Goal: Contribute content

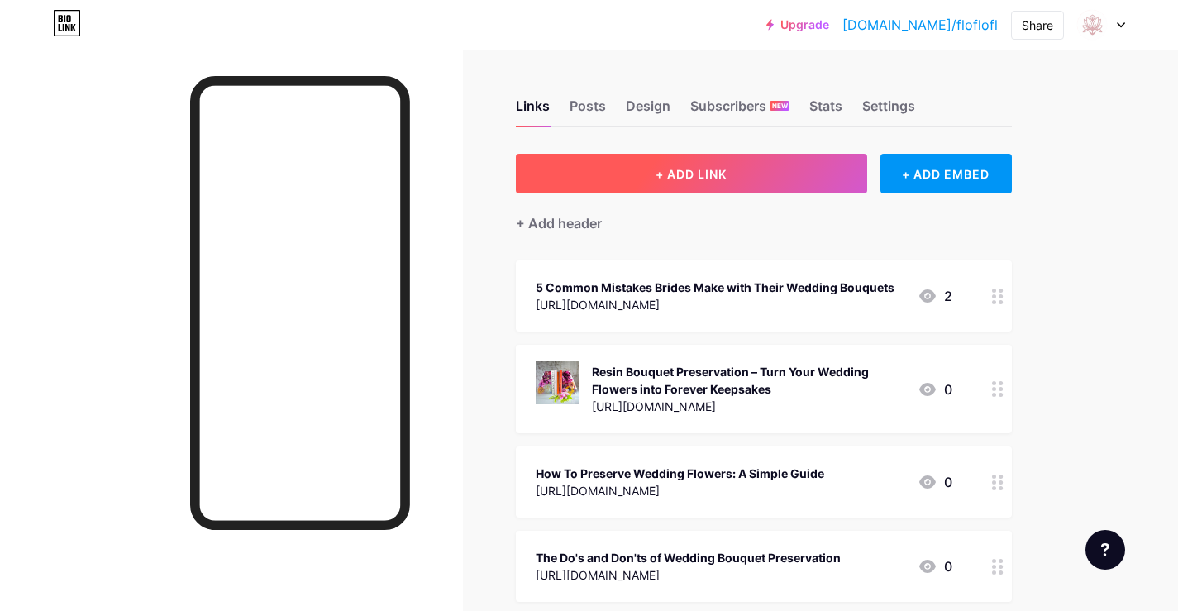
click at [752, 178] on button "+ ADD LINK" at bounding box center [691, 174] width 351 height 40
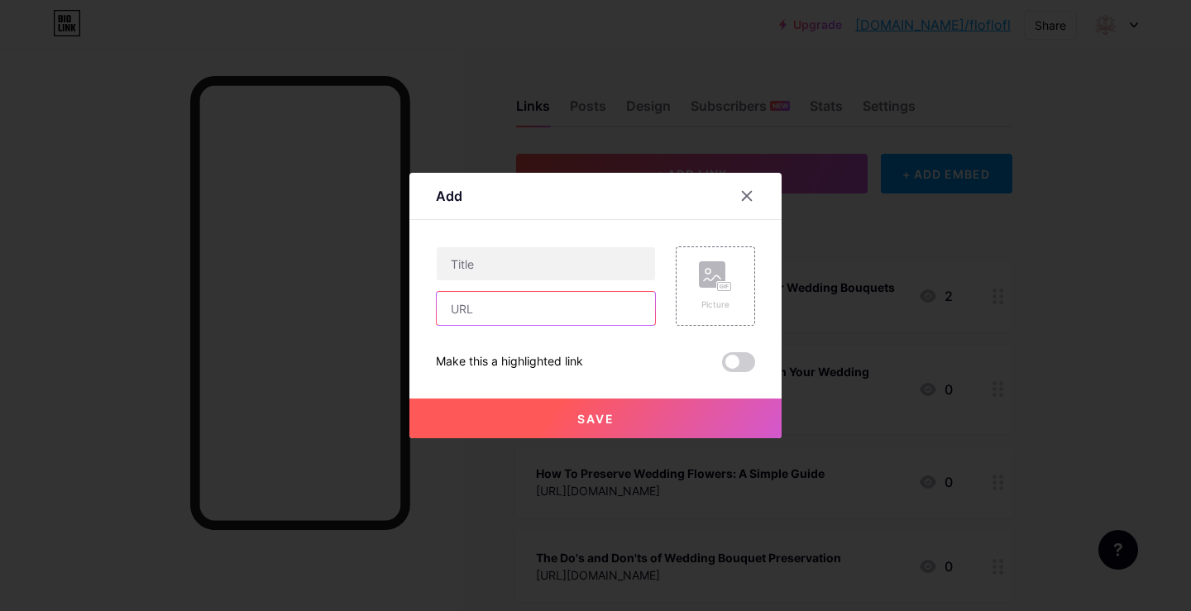
click at [547, 299] on input "text" at bounding box center [546, 308] width 218 height 33
click at [492, 313] on input "text" at bounding box center [546, 308] width 218 height 33
click at [451, 308] on input "text" at bounding box center [546, 308] width 218 height 33
paste input "[URL][DOMAIN_NAME]"
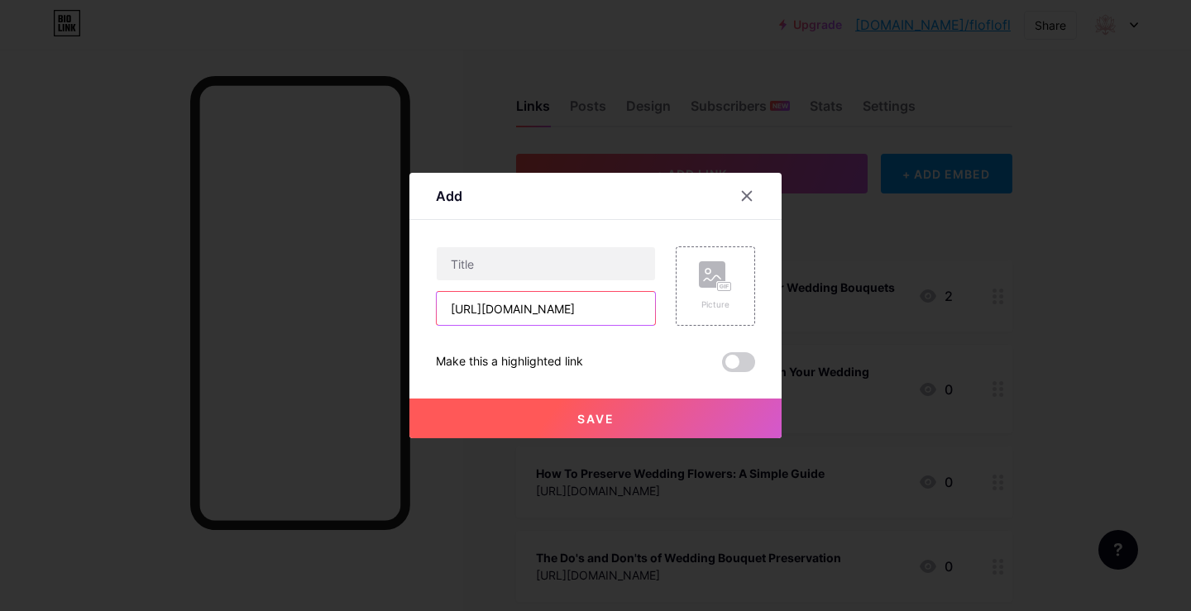
type input "[URL][DOMAIN_NAME]"
click at [478, 260] on input "text" at bounding box center [546, 263] width 218 height 33
click at [571, 258] on input "text" at bounding box center [546, 263] width 218 height 33
paste input "From Wedding Day to Forever Display: A FloFlo Flowery Keepsake Journey"
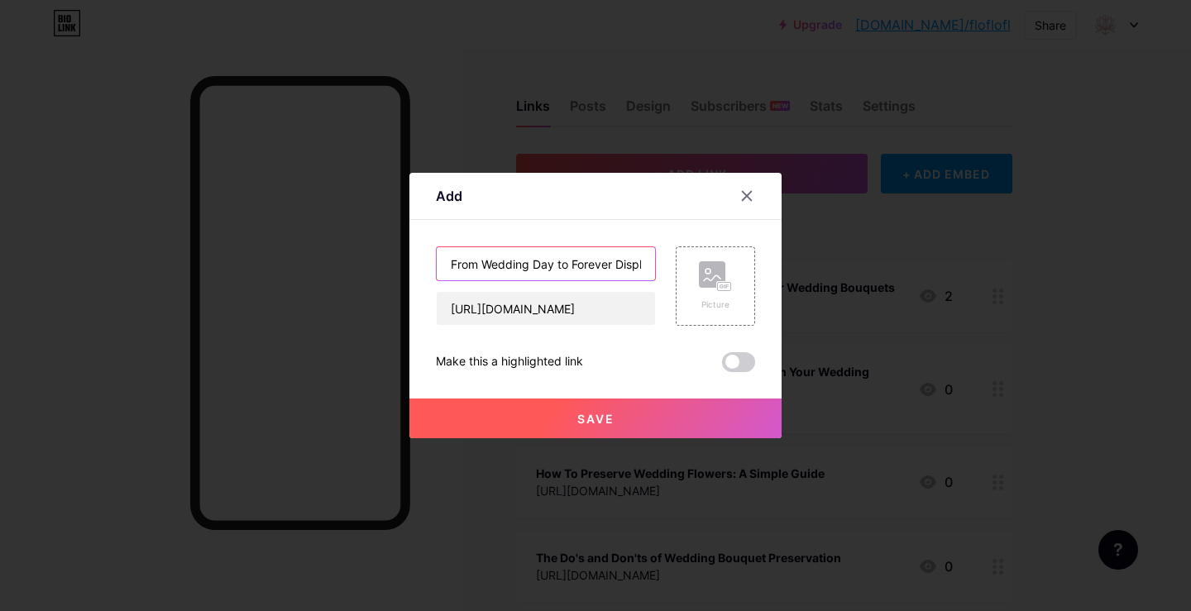
scroll to position [0, 215]
type input "From Wedding Day to Forever Display: A FloFlo Flowery Keepsake Journey"
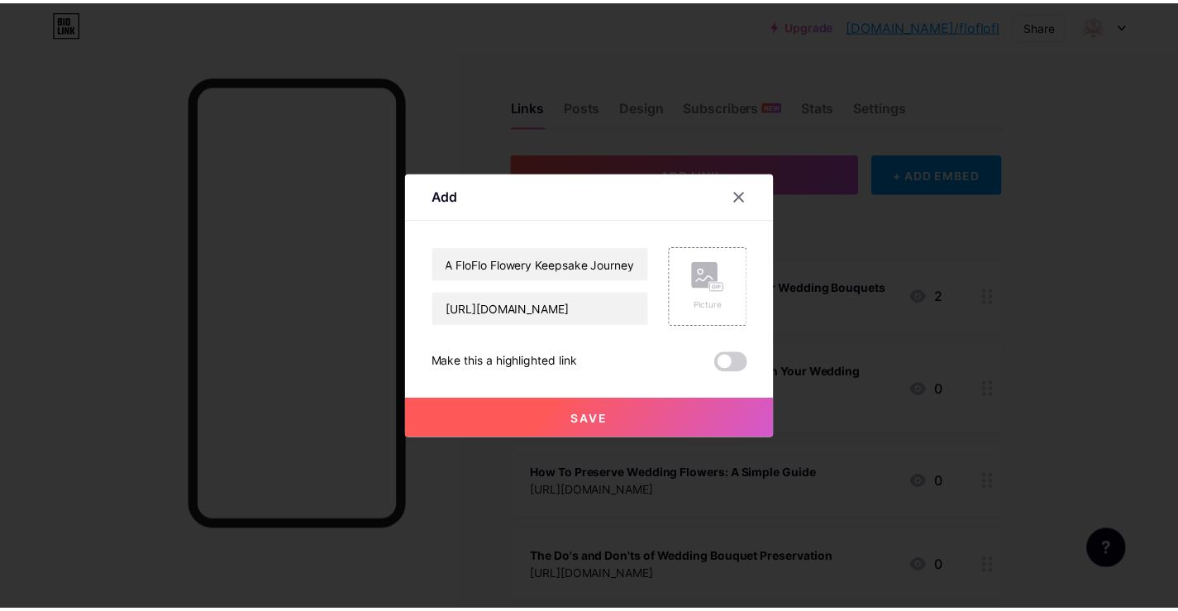
scroll to position [0, 0]
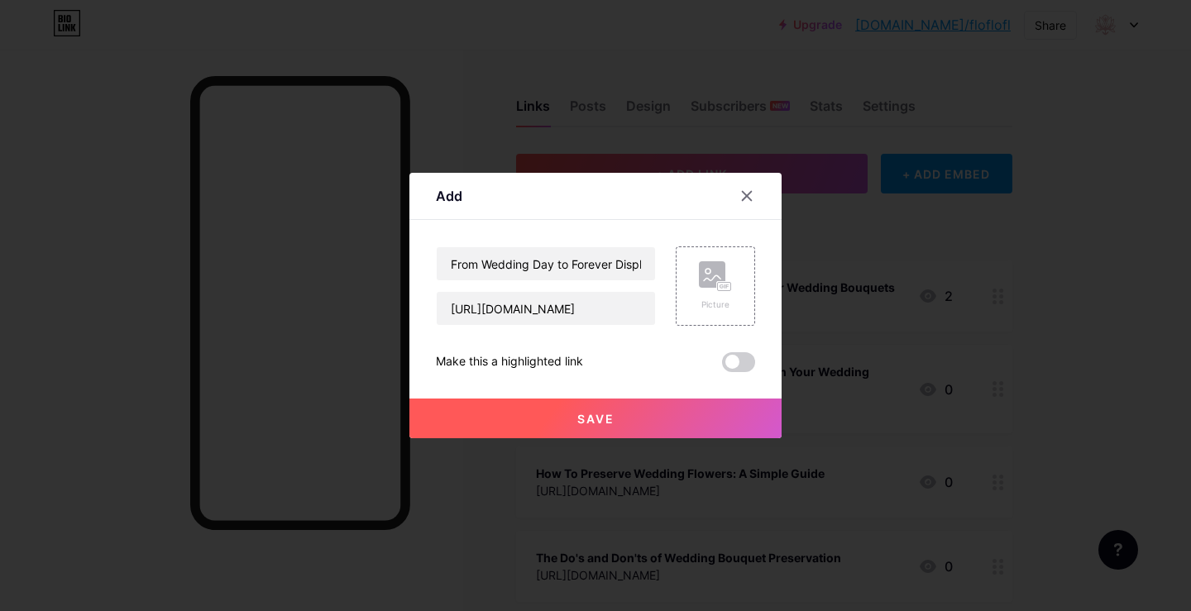
click at [538, 419] on button "Save" at bounding box center [595, 419] width 372 height 40
